Goal: Find specific page/section: Find specific page/section

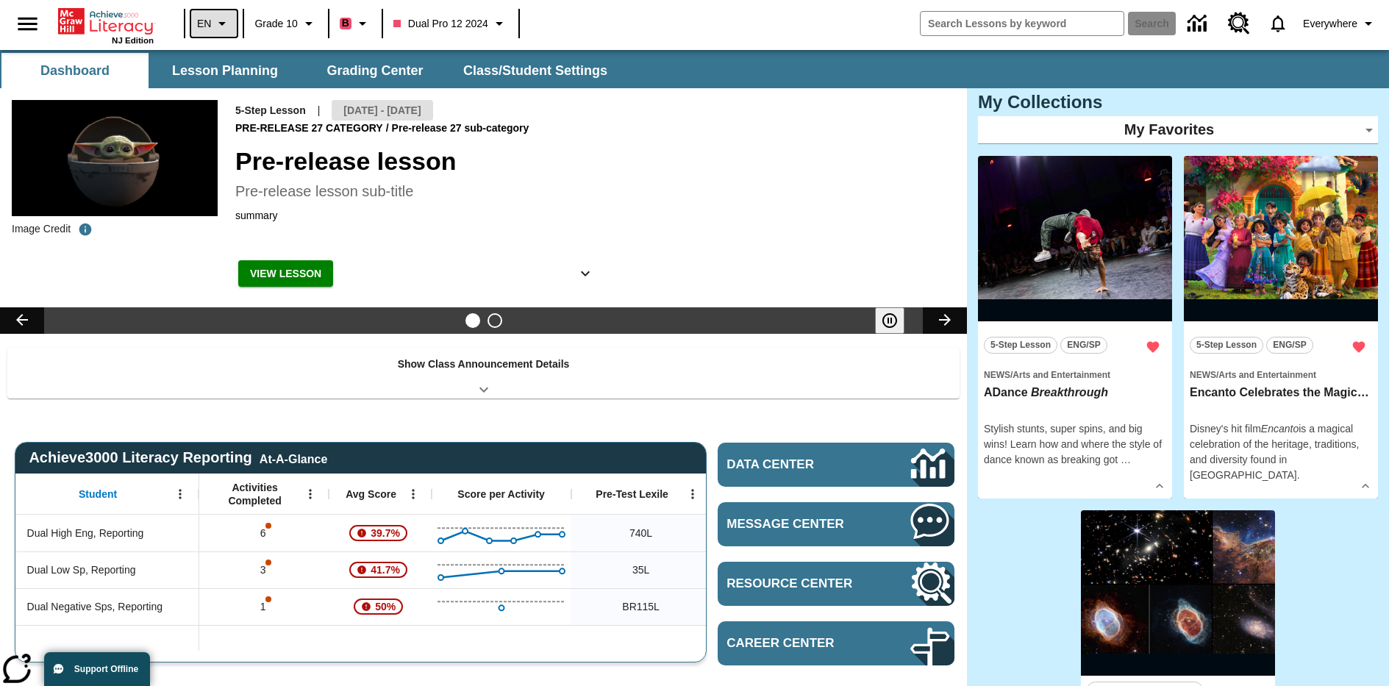
click at [213, 24] on icon "Language: EN, Select a language" at bounding box center [222, 24] width 18 height 18
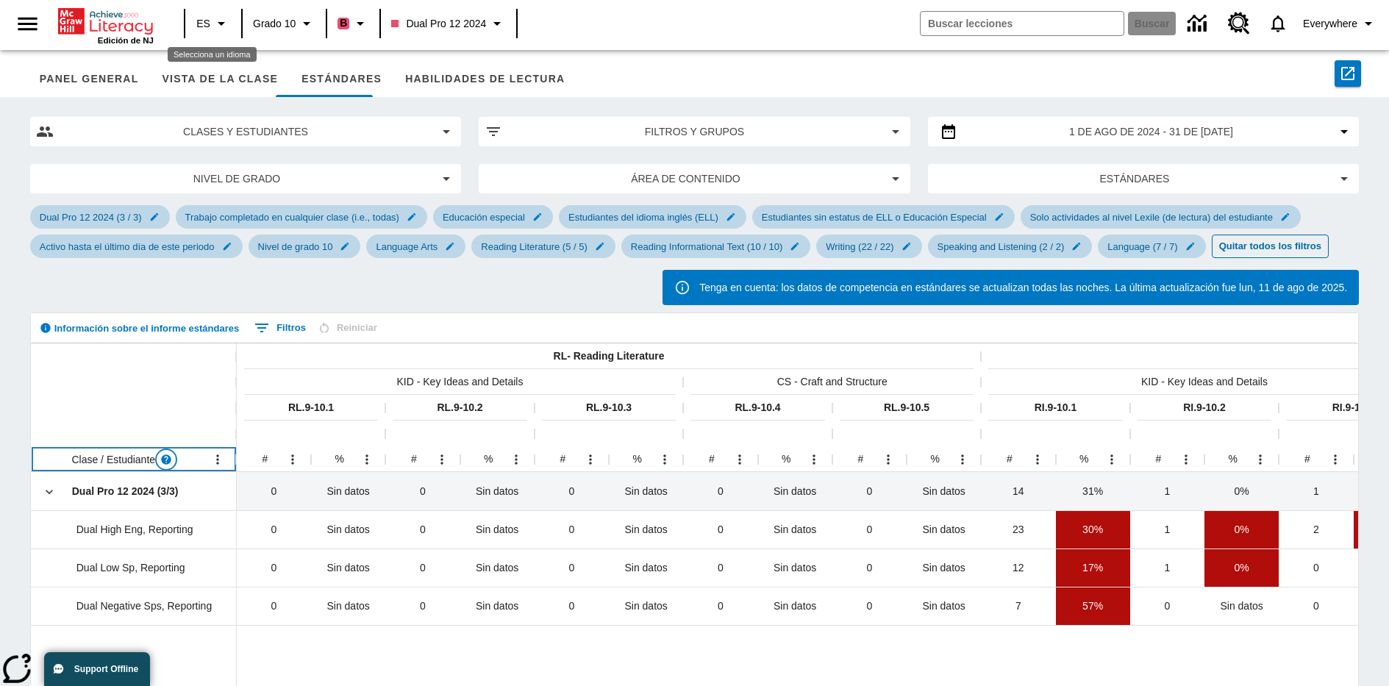
click at [167, 464] on icon "Lea más sobre Clase / Estudiante" at bounding box center [166, 459] width 10 height 10
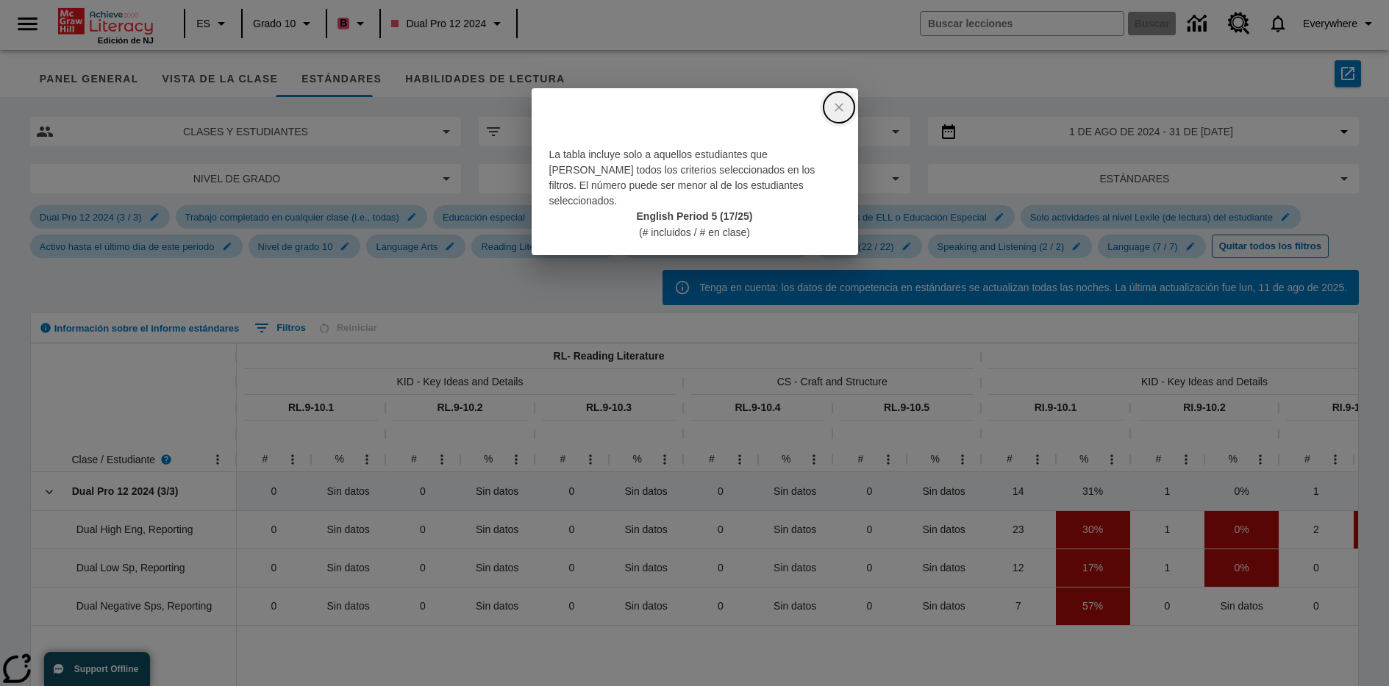
click at [838, 107] on icon "close" at bounding box center [838, 107] width 9 height 9
